Goal: Task Accomplishment & Management: Manage account settings

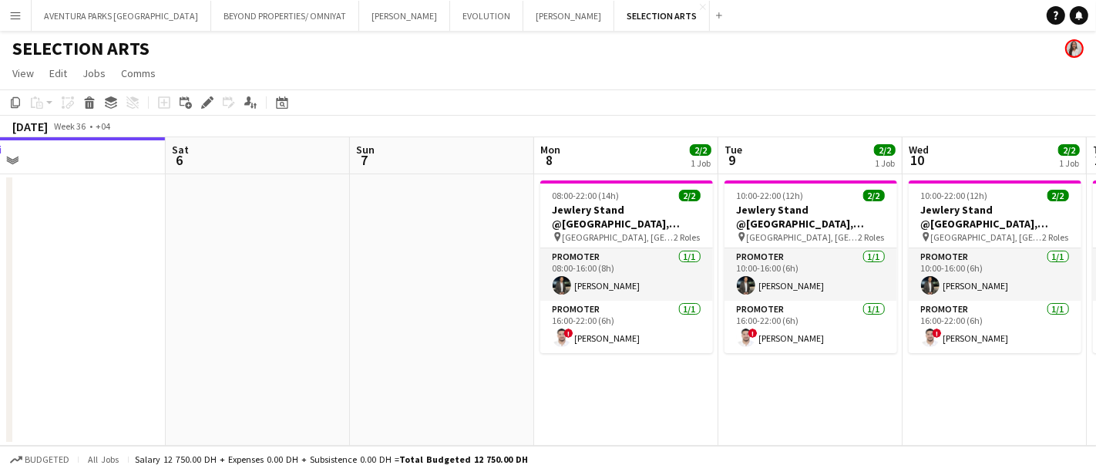
scroll to position [0, 574]
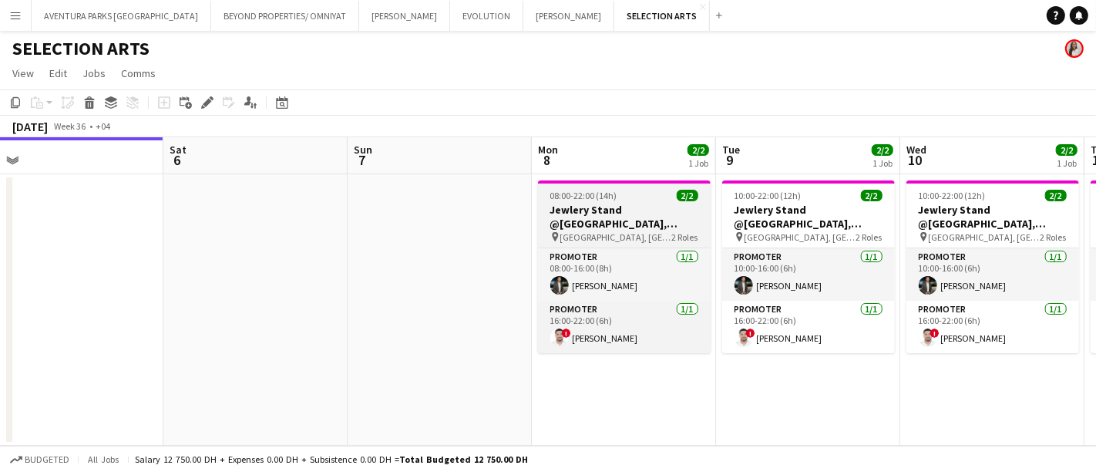
click at [615, 210] on h3 "Jewlery Stand @[GEOGRAPHIC_DATA], [GEOGRAPHIC_DATA]" at bounding box center [624, 217] width 173 height 28
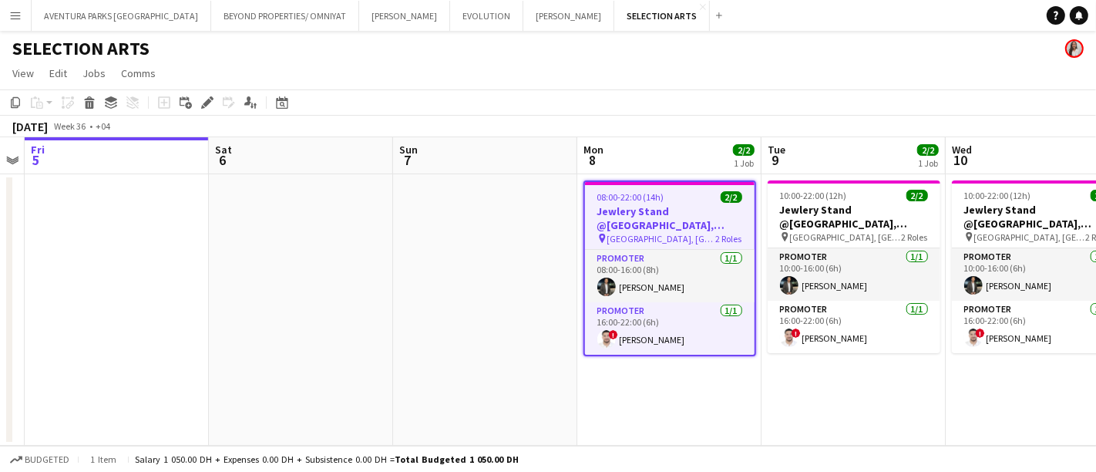
scroll to position [0, 540]
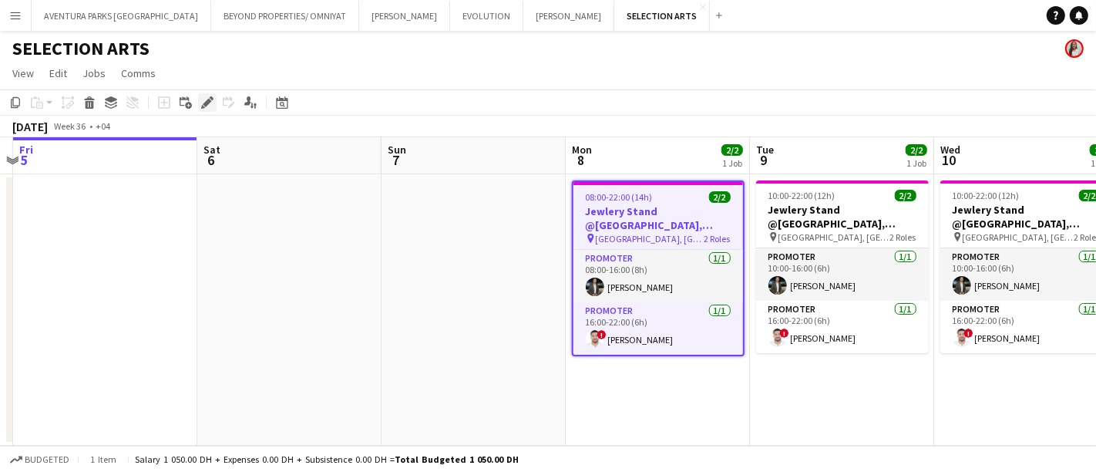
click at [201, 99] on icon "Edit" at bounding box center [207, 102] width 12 height 12
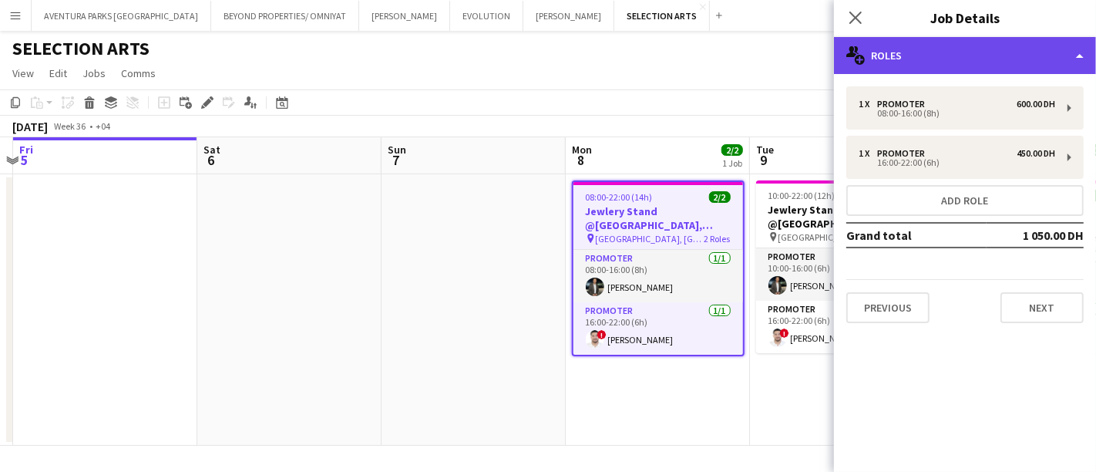
click at [931, 56] on div "multiple-users-add Roles" at bounding box center [965, 55] width 262 height 37
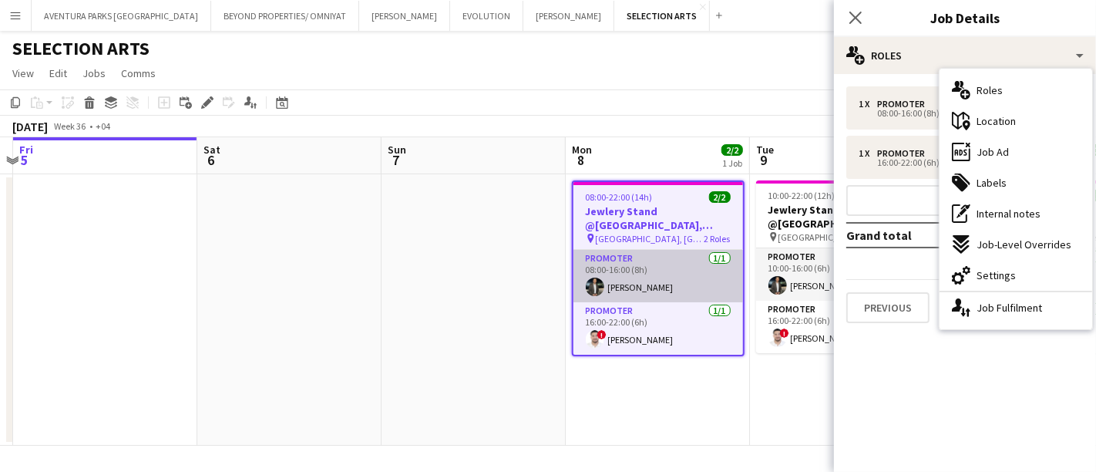
click at [663, 261] on app-card-role "Promoter [DATE] 08:00-16:00 (8h) [PERSON_NAME]" at bounding box center [659, 276] width 170 height 52
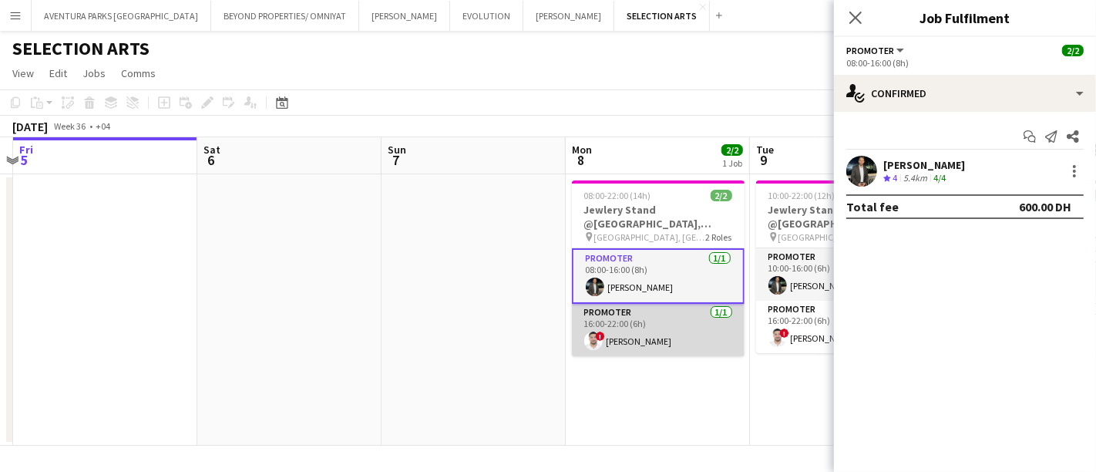
click at [669, 308] on app-card-role "Promoter [DATE] 16:00-22:00 (6h) ! [PERSON_NAME]" at bounding box center [658, 330] width 173 height 52
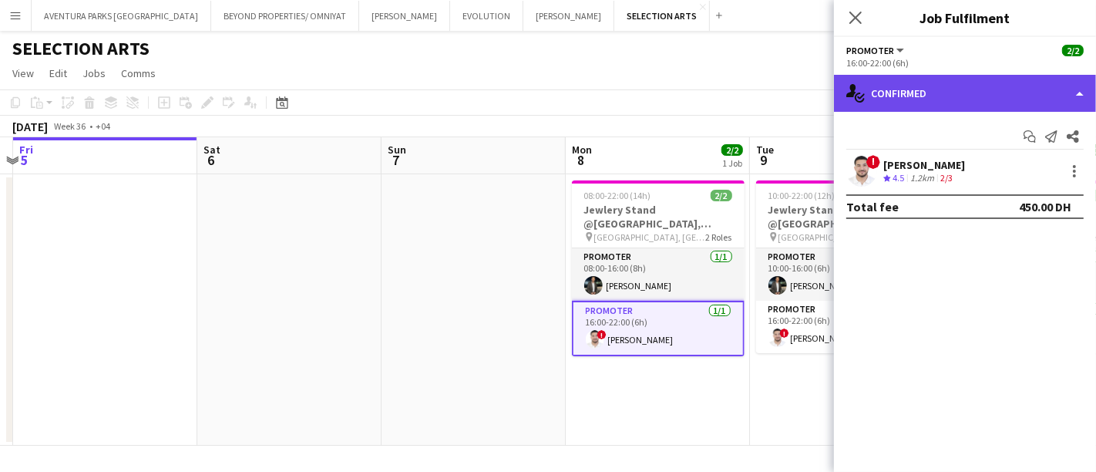
click at [1016, 88] on div "single-neutral-actions-check-2 Confirmed" at bounding box center [965, 93] width 262 height 37
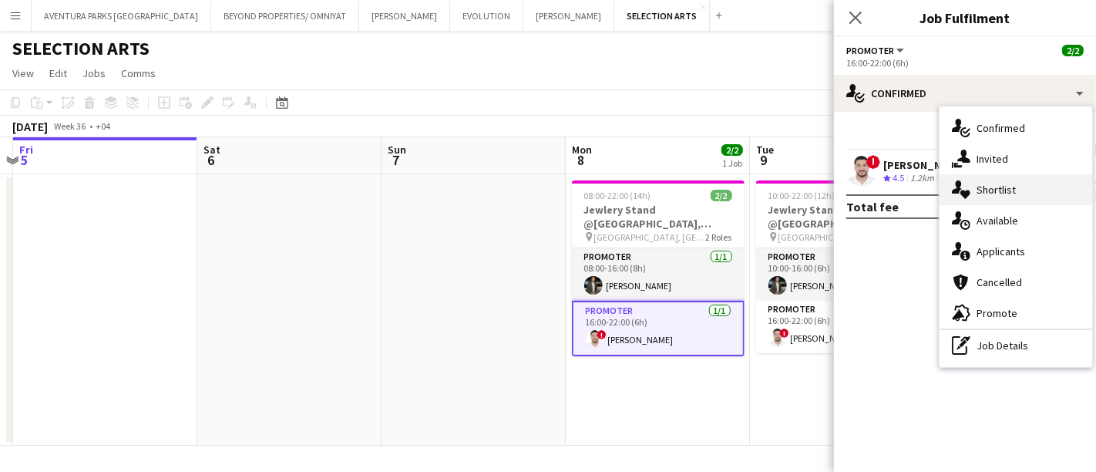
click at [1016, 187] on div "single-neutral-actions-heart Shortlist" at bounding box center [1016, 189] width 153 height 31
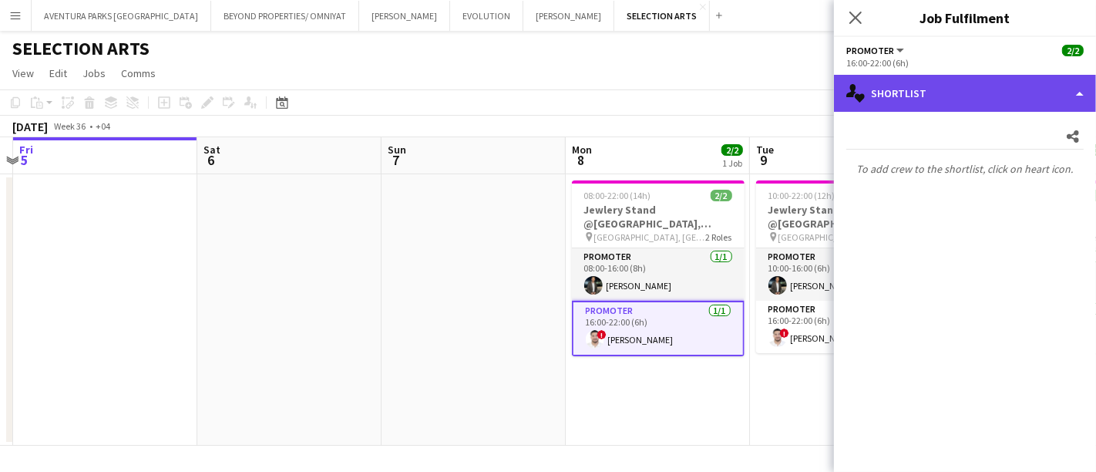
click at [992, 88] on div "single-neutral-actions-heart Shortlist" at bounding box center [965, 93] width 262 height 37
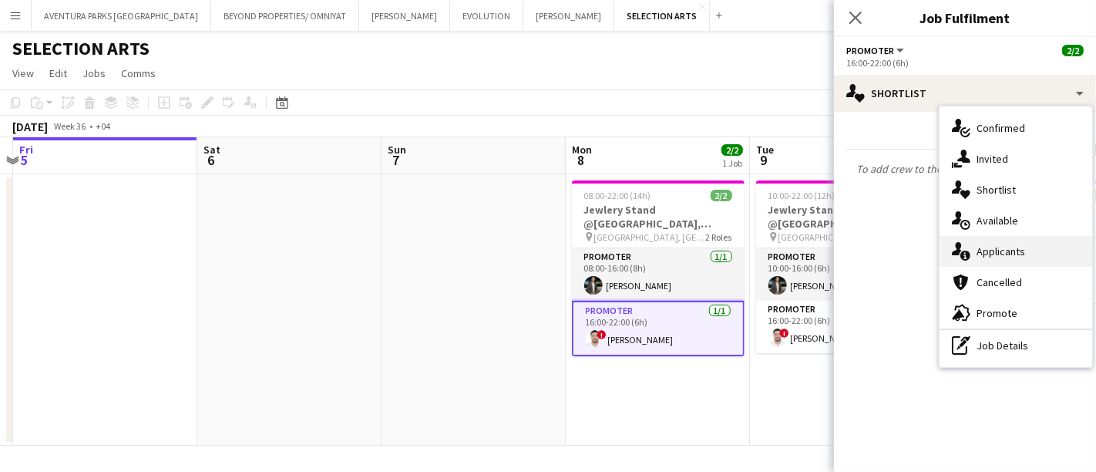
click at [1001, 251] on span "Applicants" at bounding box center [1001, 251] width 49 height 14
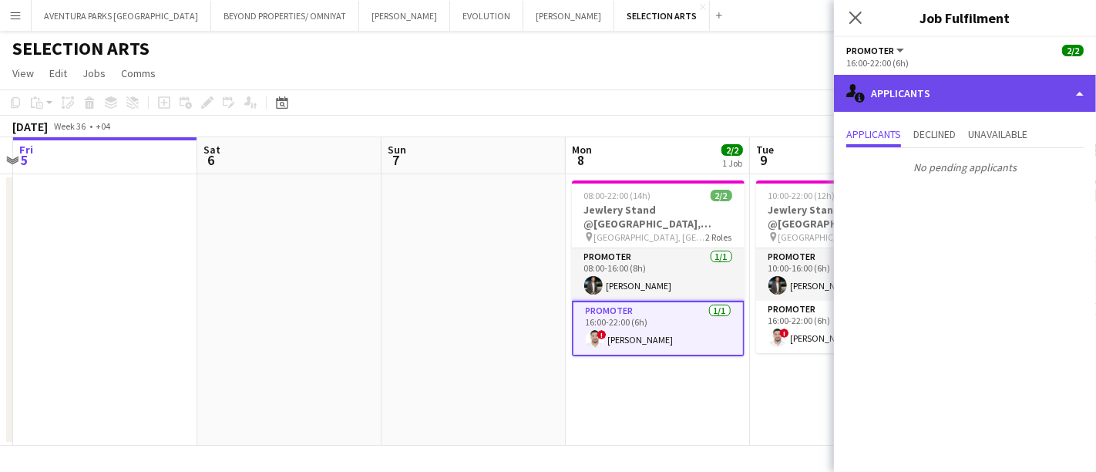
click at [935, 86] on div "single-neutral-actions-information Applicants" at bounding box center [965, 93] width 262 height 37
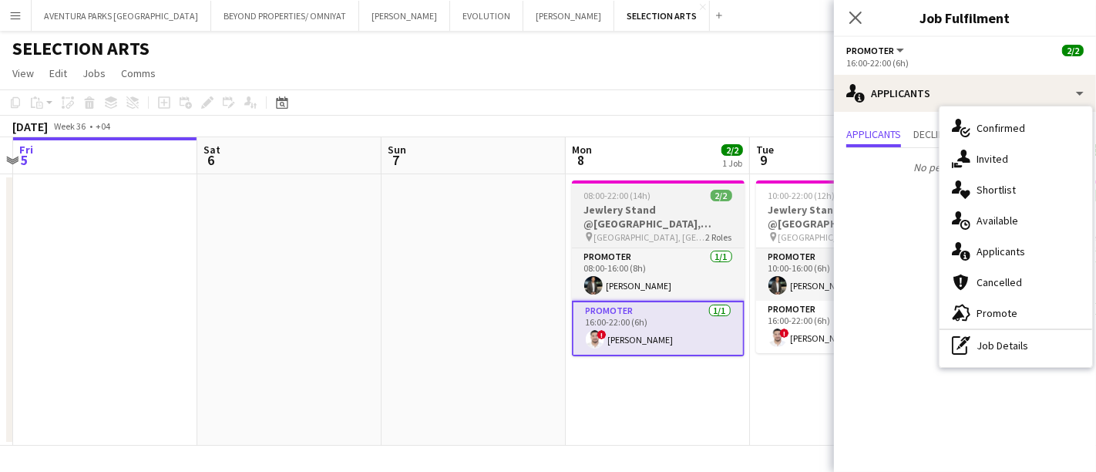
click at [638, 209] on h3 "Jewlery Stand @[GEOGRAPHIC_DATA], [GEOGRAPHIC_DATA]" at bounding box center [658, 217] width 173 height 28
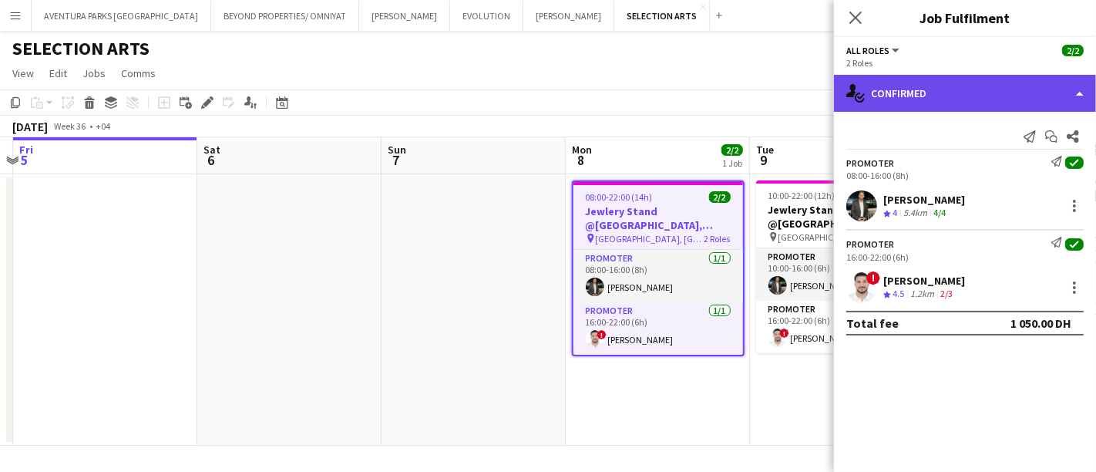
click at [947, 93] on div "single-neutral-actions-check-2 Confirmed" at bounding box center [965, 93] width 262 height 37
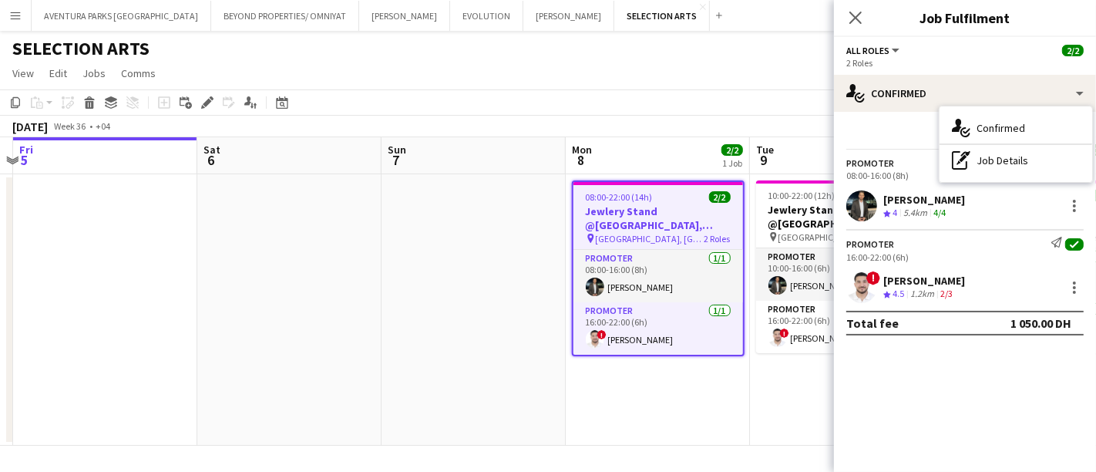
click at [877, 56] on span "All roles" at bounding box center [868, 51] width 43 height 12
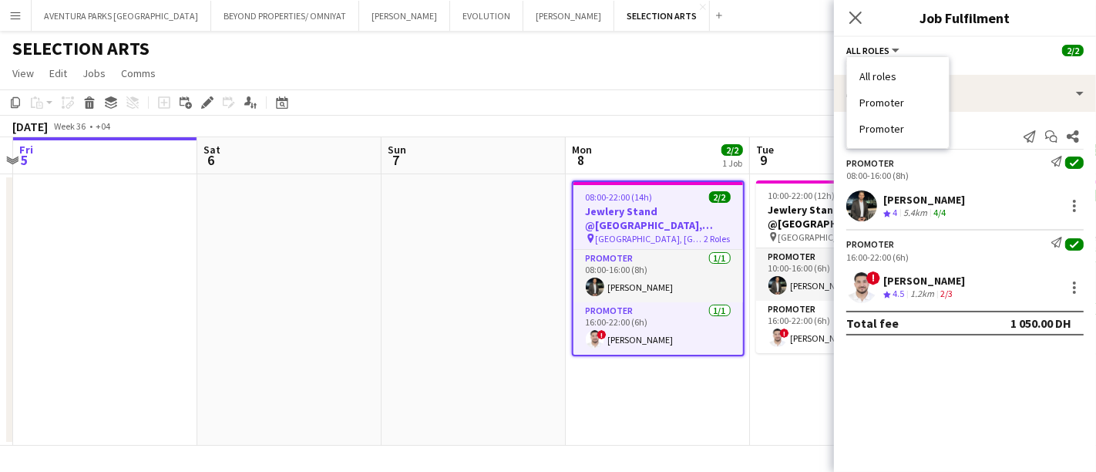
click at [672, 59] on div "SELECTION ARTS" at bounding box center [548, 45] width 1096 height 29
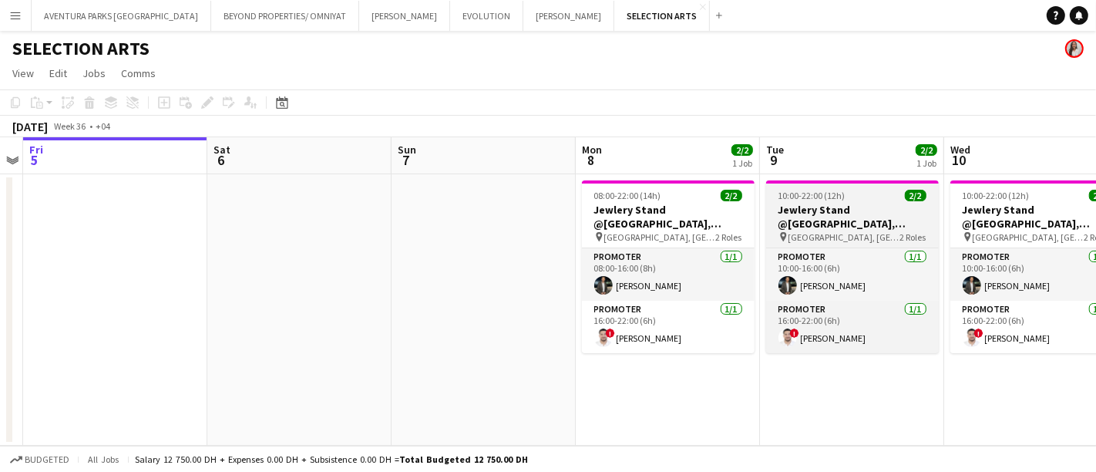
scroll to position [0, 345]
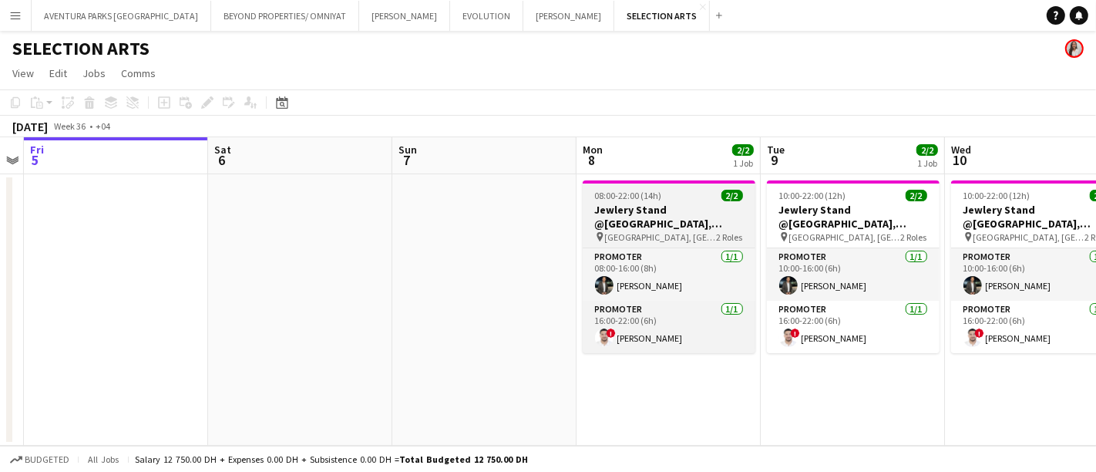
click at [659, 198] on span "08:00-22:00 (14h)" at bounding box center [628, 196] width 67 height 12
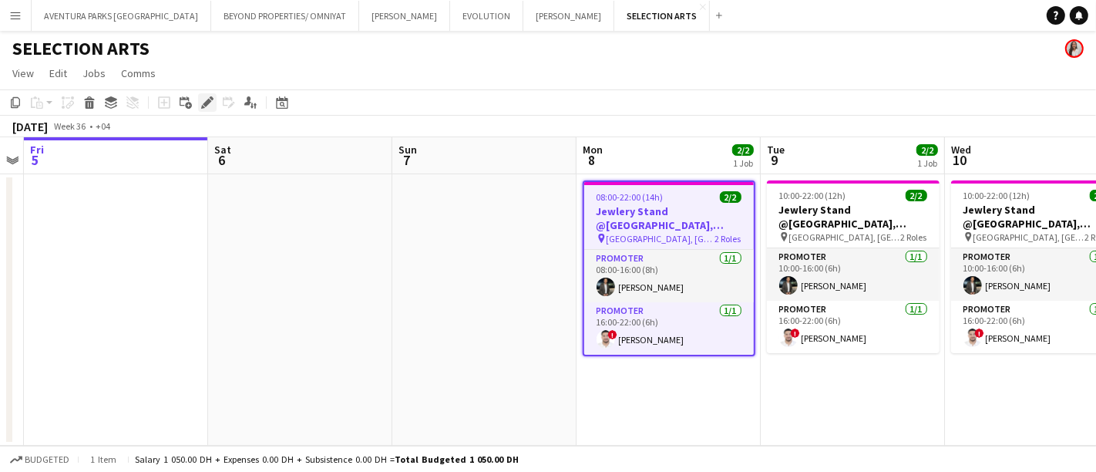
click at [204, 102] on icon at bounding box center [207, 103] width 8 height 8
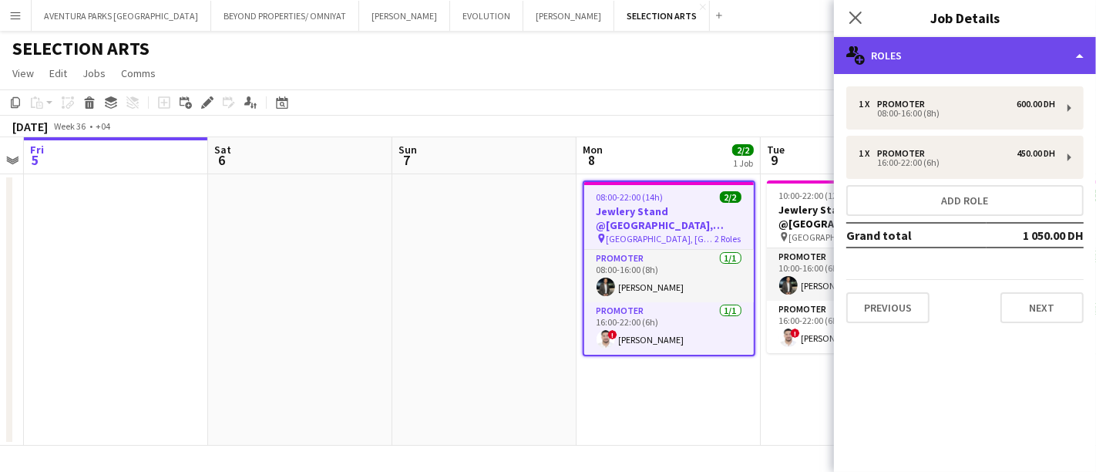
click at [925, 56] on div "multiple-users-add Roles" at bounding box center [965, 55] width 262 height 37
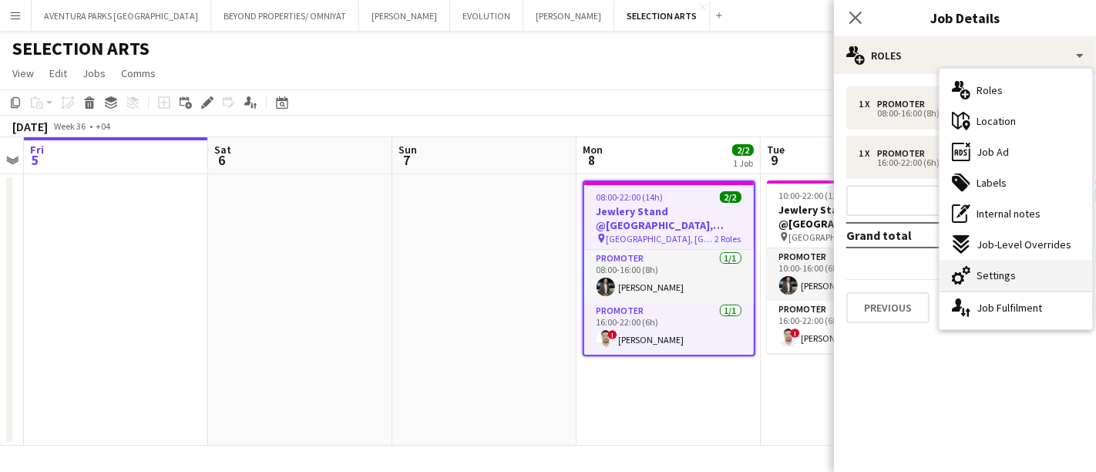
click at [1005, 270] on span "Settings" at bounding box center [996, 275] width 39 height 14
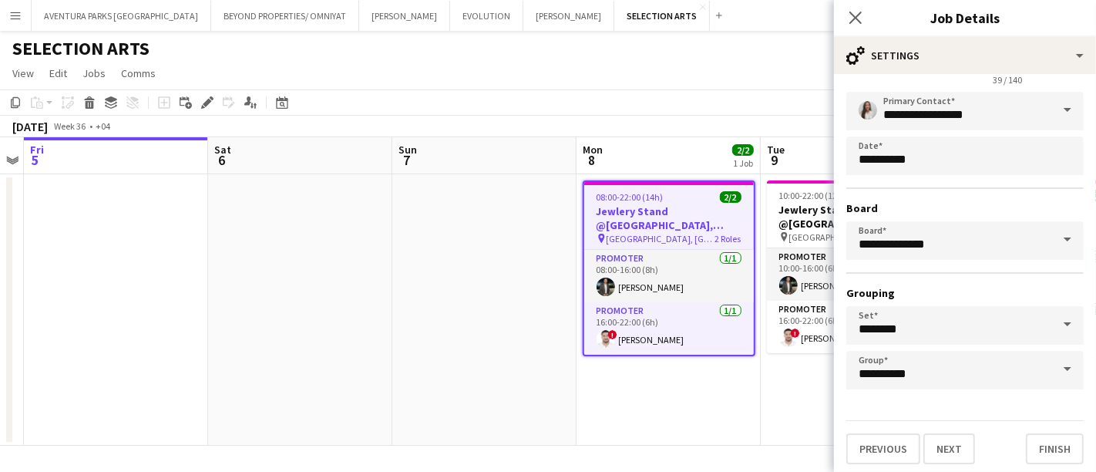
scroll to position [0, 0]
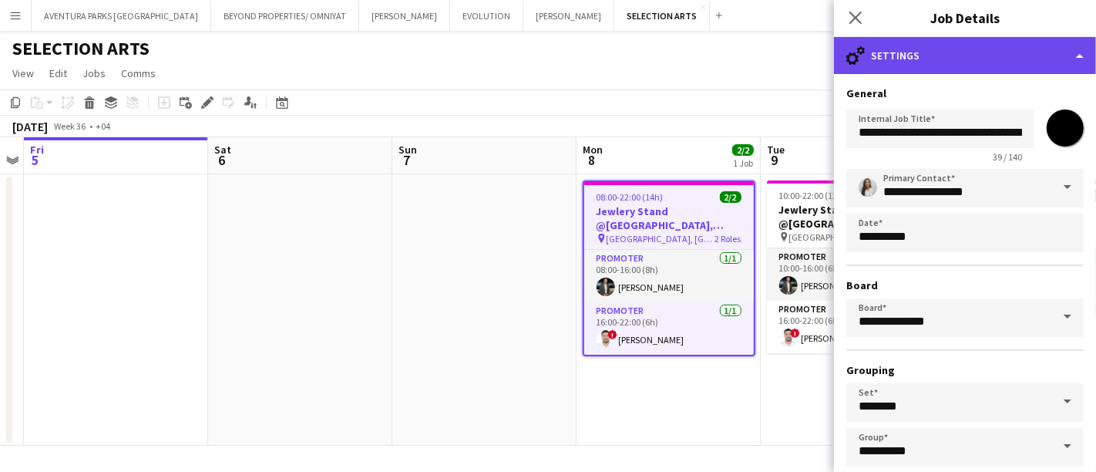
click at [907, 50] on div "cog-double-3 Settings" at bounding box center [965, 55] width 262 height 37
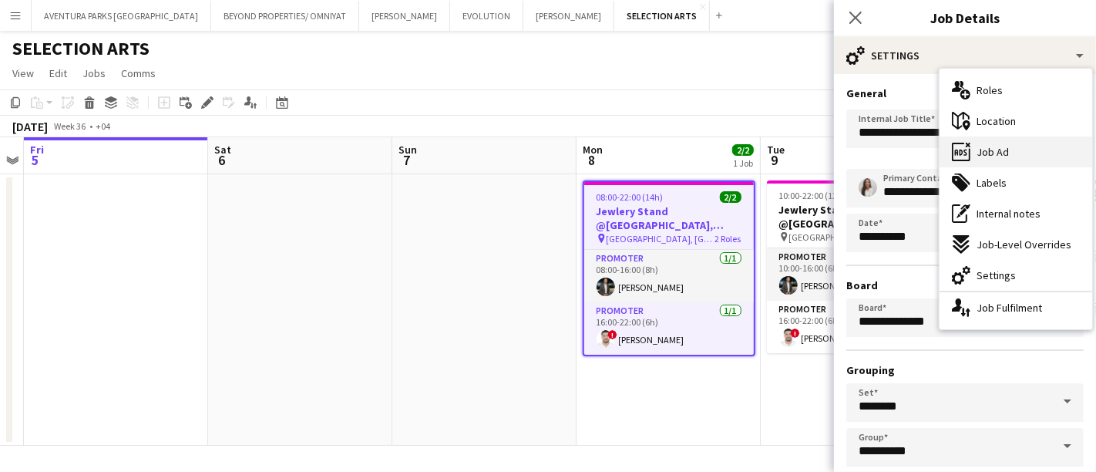
click at [1006, 147] on span "Job Ad" at bounding box center [993, 152] width 32 height 14
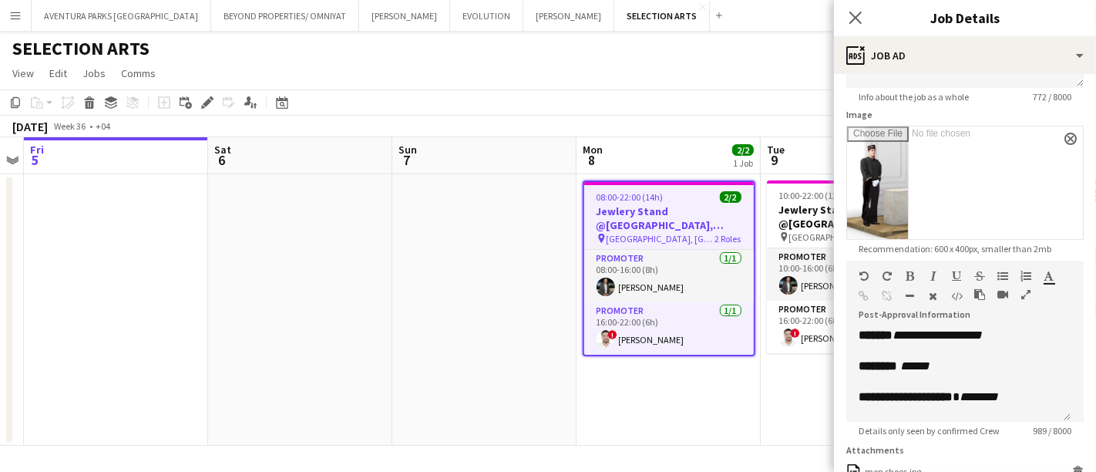
scroll to position [543, 0]
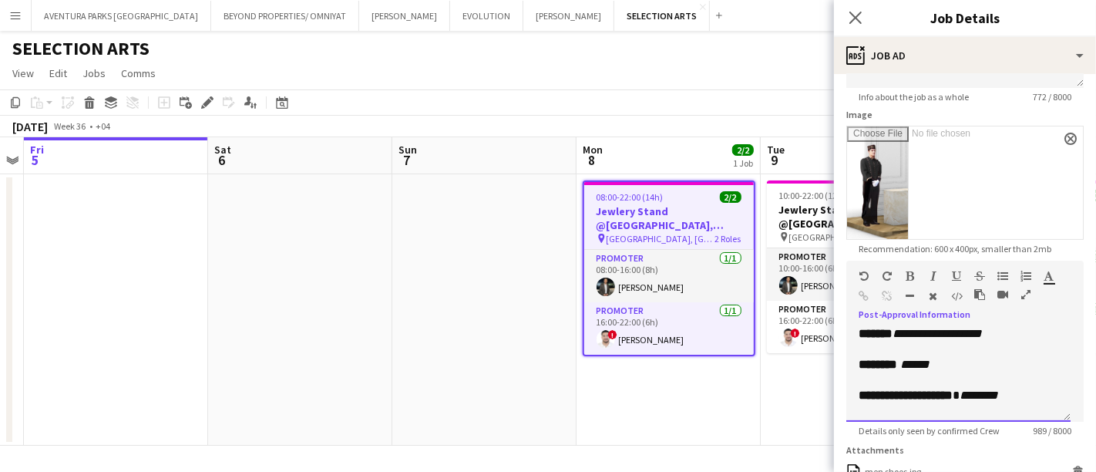
click at [1030, 311] on p "**********" at bounding box center [959, 257] width 200 height 108
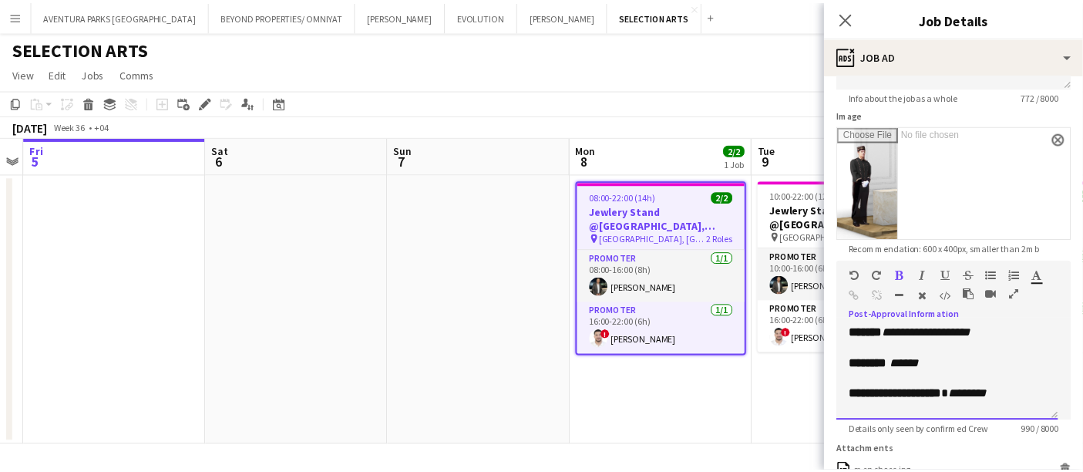
scroll to position [539, 0]
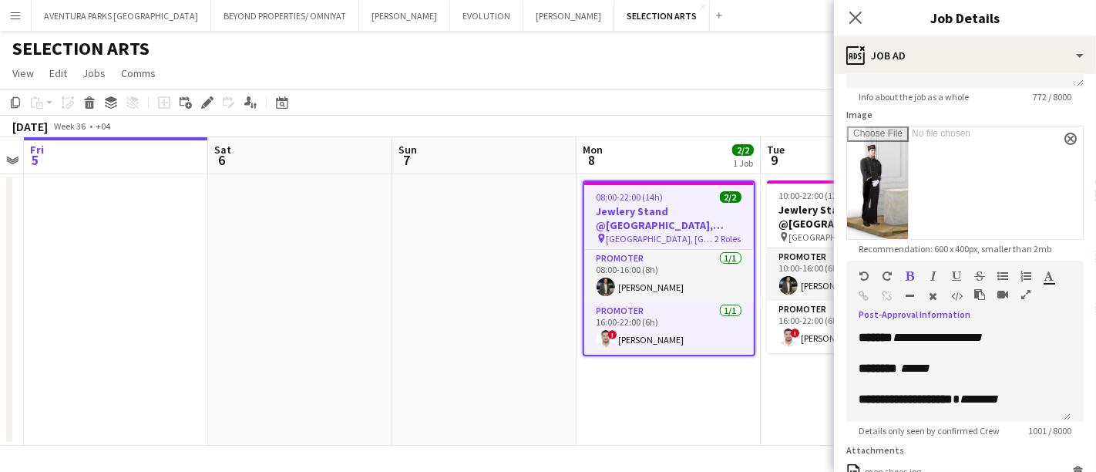
click at [1026, 292] on icon "button" at bounding box center [1026, 294] width 9 height 11
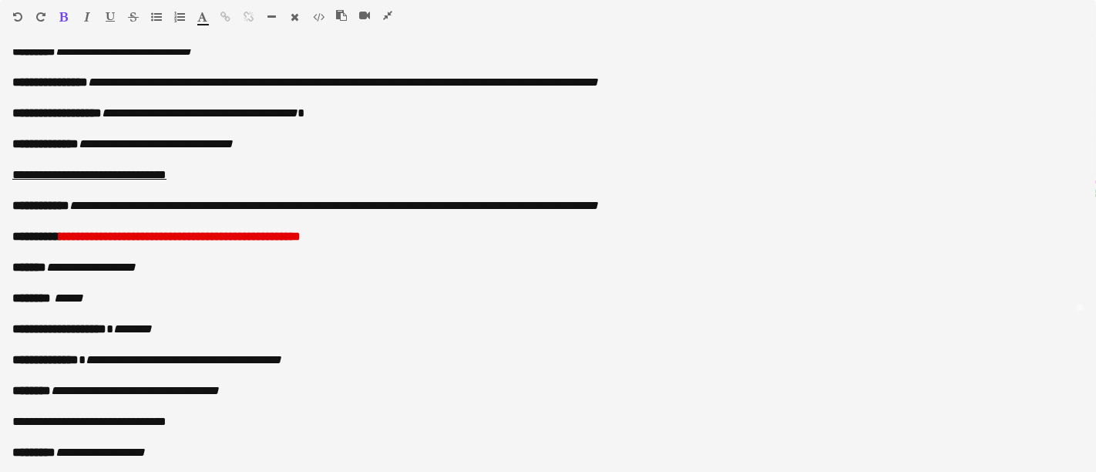
scroll to position [160, 0]
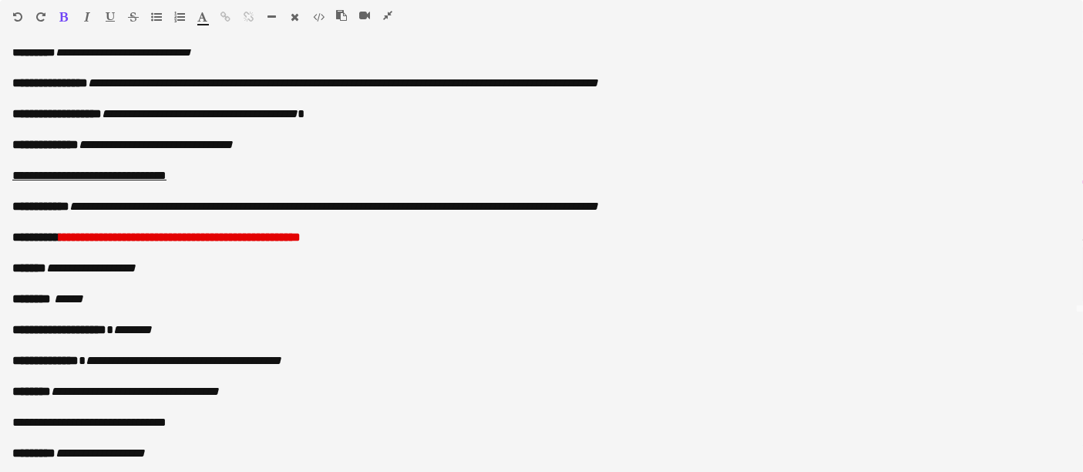
click at [391, 10] on icon "button" at bounding box center [387, 15] width 9 height 11
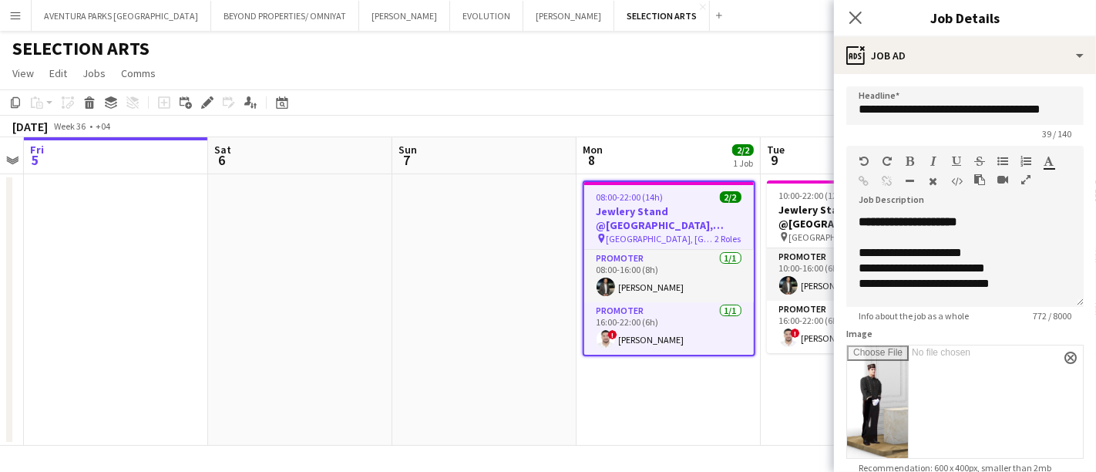
click at [768, 99] on app-toolbar "Copy Paste Paste Ctrl+V Paste with crew Ctrl+Shift+V Paste linked Job [GEOGRAPH…" at bounding box center [548, 102] width 1096 height 26
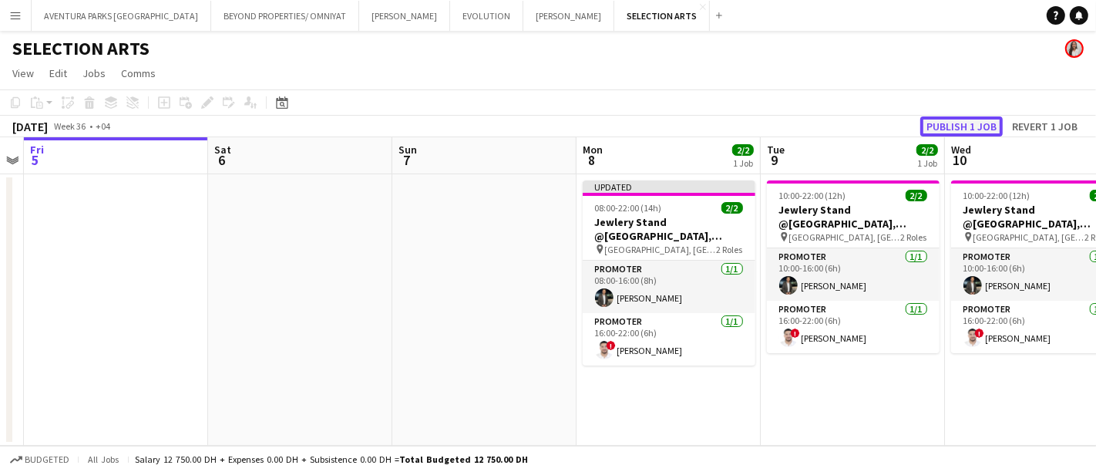
click at [985, 123] on button "Publish 1 job" at bounding box center [962, 126] width 83 height 20
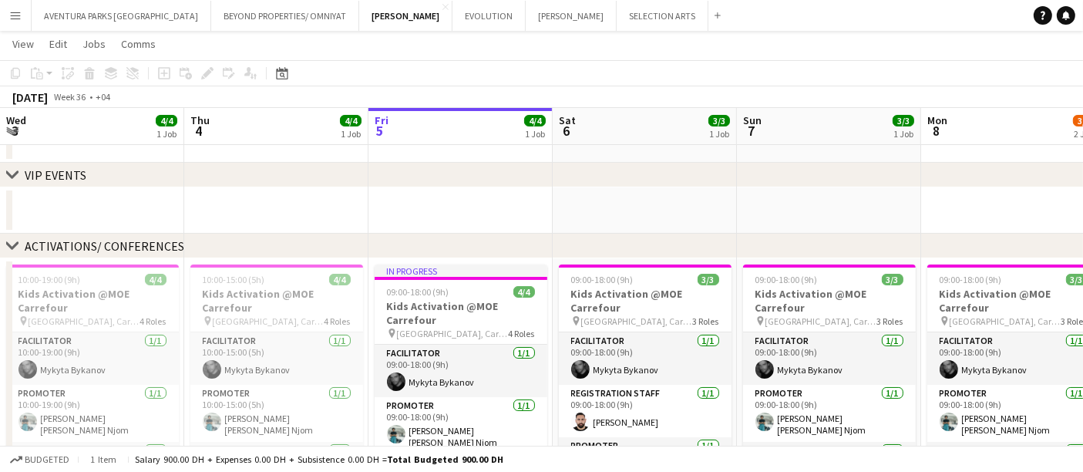
scroll to position [0, 330]
